Goal: Task Accomplishment & Management: Use online tool/utility

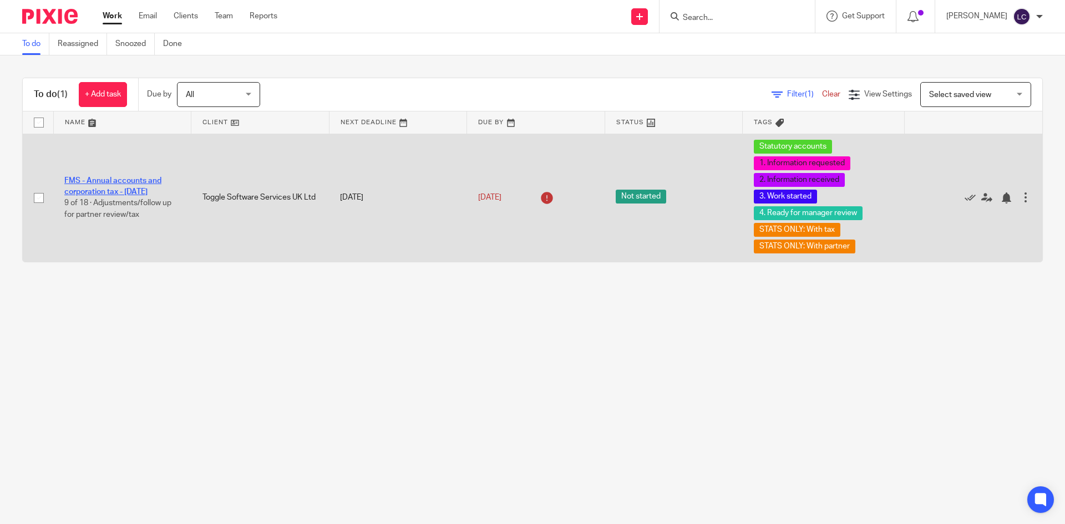
click at [114, 182] on link "FMS - Annual accounts and corporation tax - [DATE]" at bounding box center [112, 186] width 97 height 19
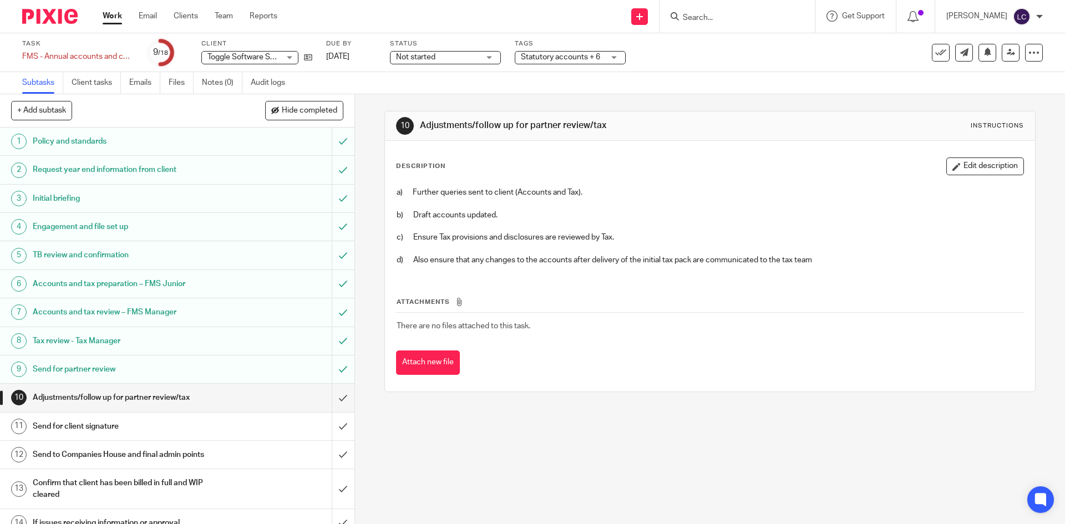
click at [136, 248] on h1 "TB review and confirmation" at bounding box center [129, 255] width 192 height 17
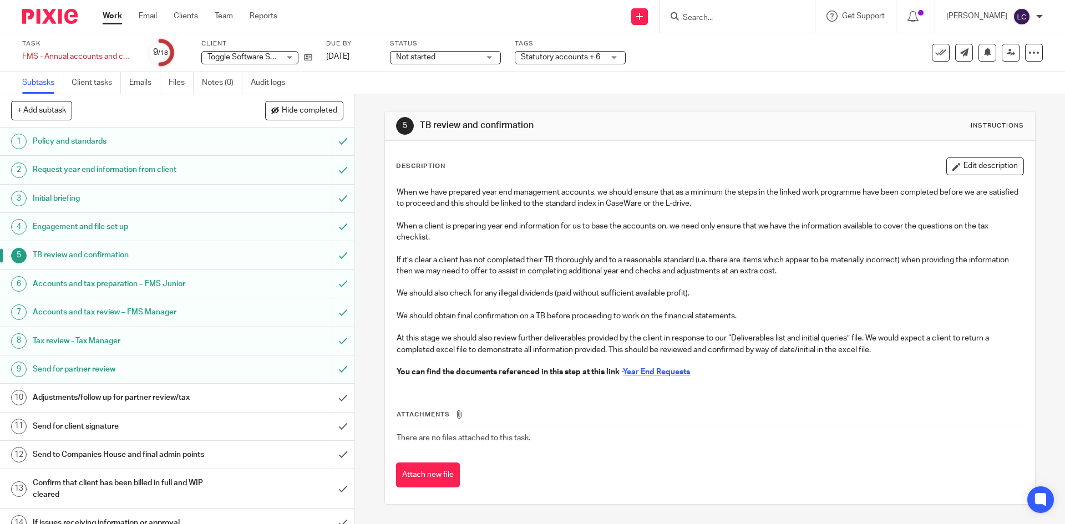
click at [84, 276] on h1 "Accounts and tax preparation – FMS Junior" at bounding box center [129, 284] width 192 height 17
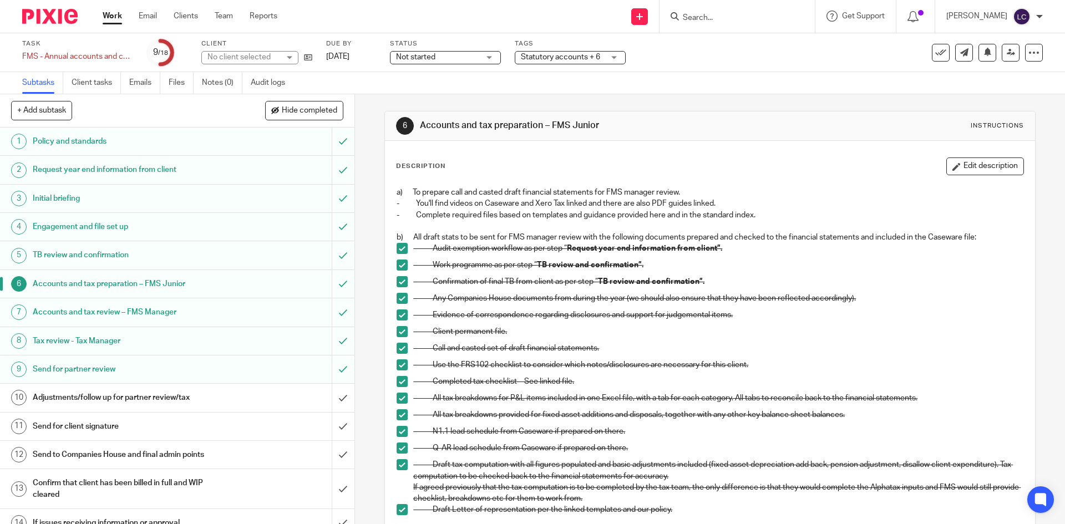
scroll to position [283, 0]
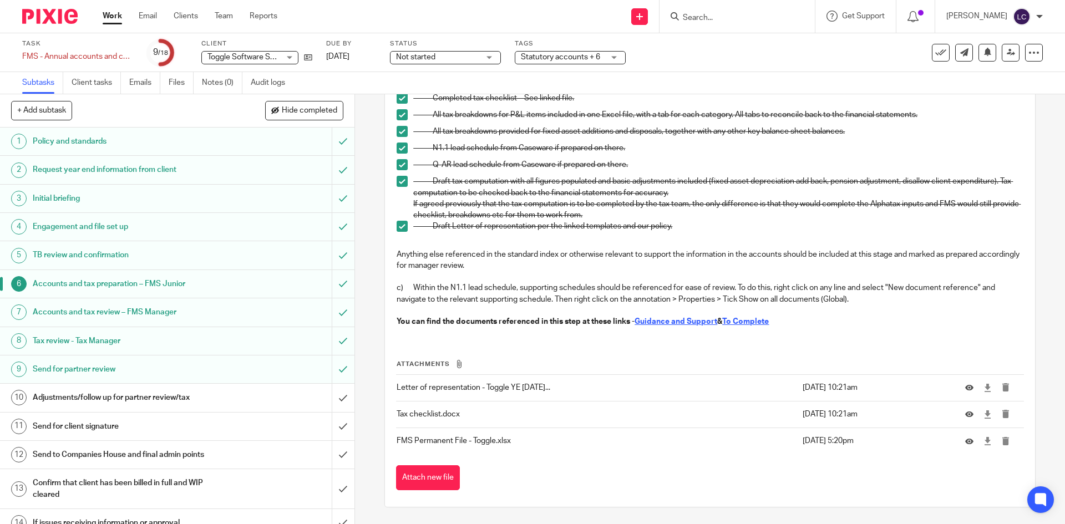
click at [747, 321] on u "To Complete" at bounding box center [745, 322] width 47 height 8
